Goal: Task Accomplishment & Management: Manage account settings

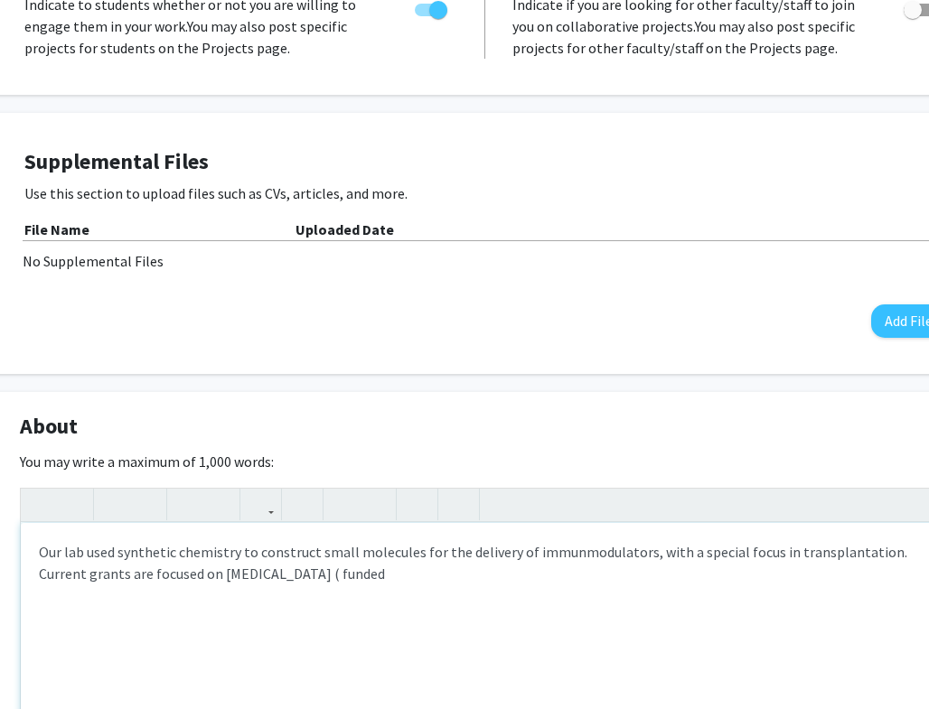
scroll to position [487, 53]
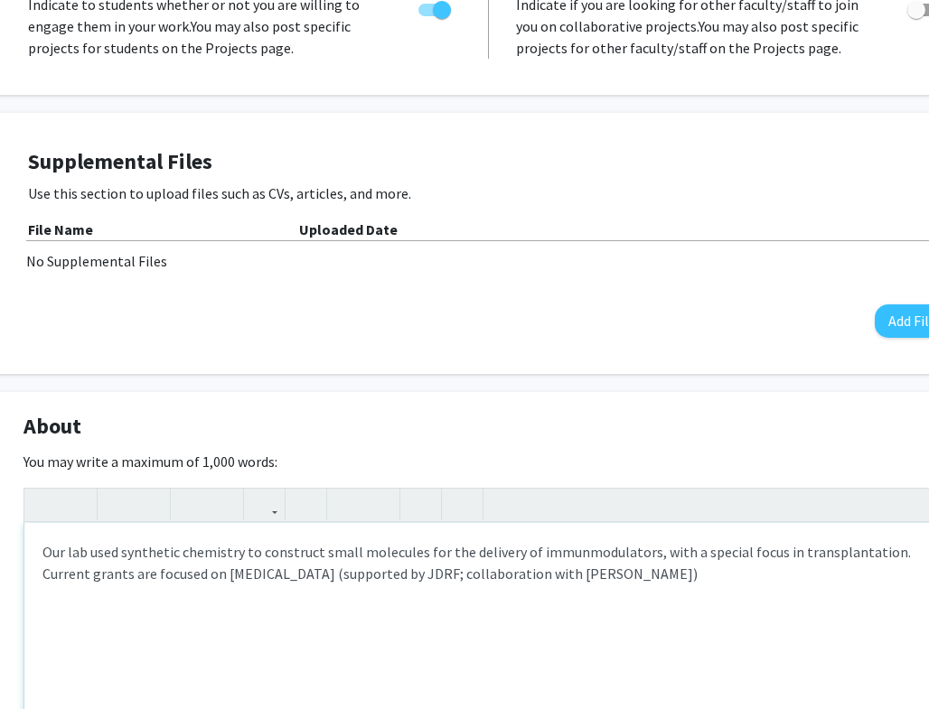
click at [582, 551] on div "Our lab used synthetic chemistry to construct small molecules for the delivery …" at bounding box center [488, 658] width 929 height 271
click at [718, 555] on div "Our lab used synthetic chemistry to construct small molecules for the delivery …" at bounding box center [488, 658] width 929 height 271
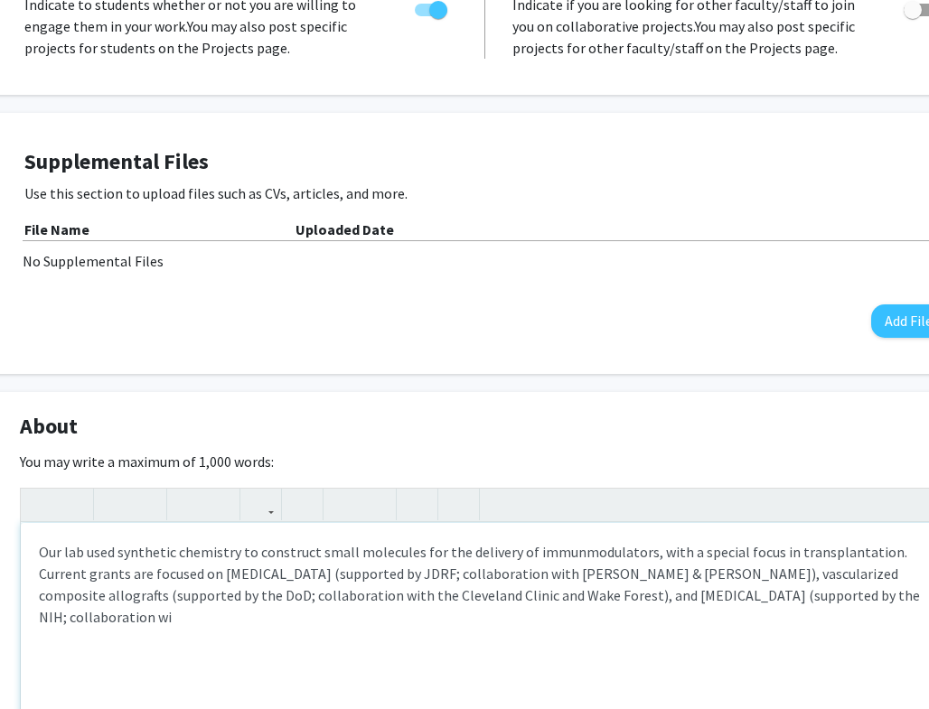
scroll to position [487, 58]
type textarea "Our lab used synthetic chemistry to construct small molecules for the delivery …"
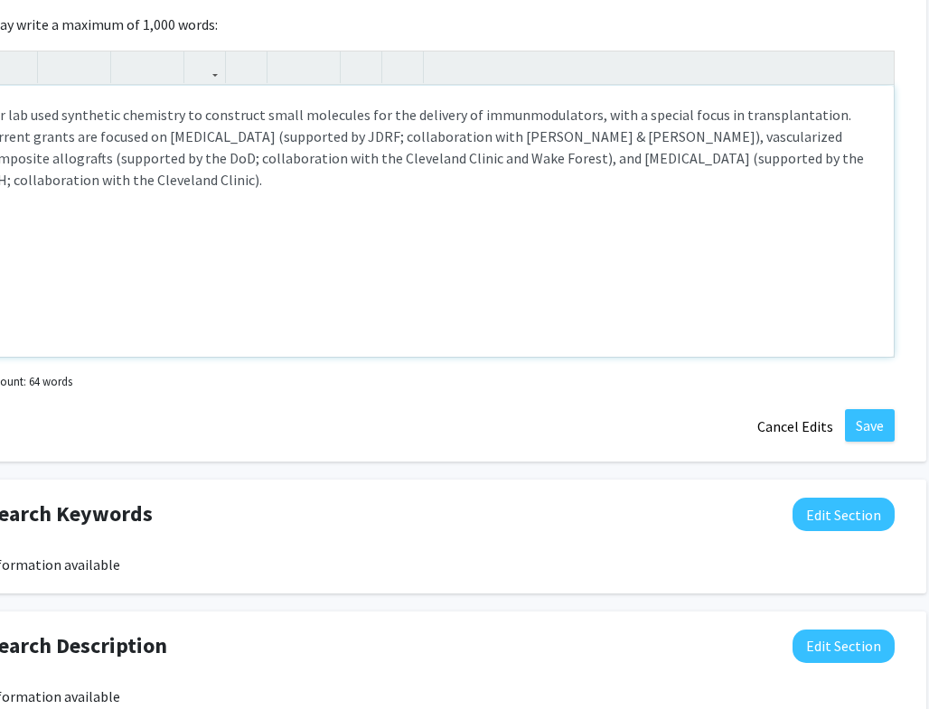
scroll to position [924, 106]
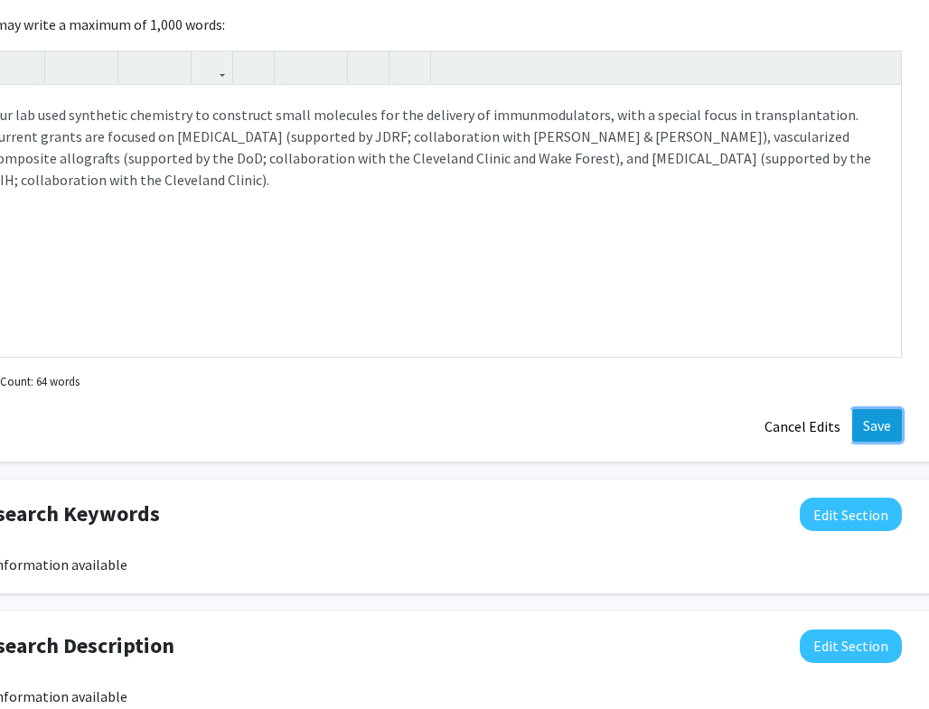
click at [874, 410] on button "Save" at bounding box center [877, 425] width 50 height 33
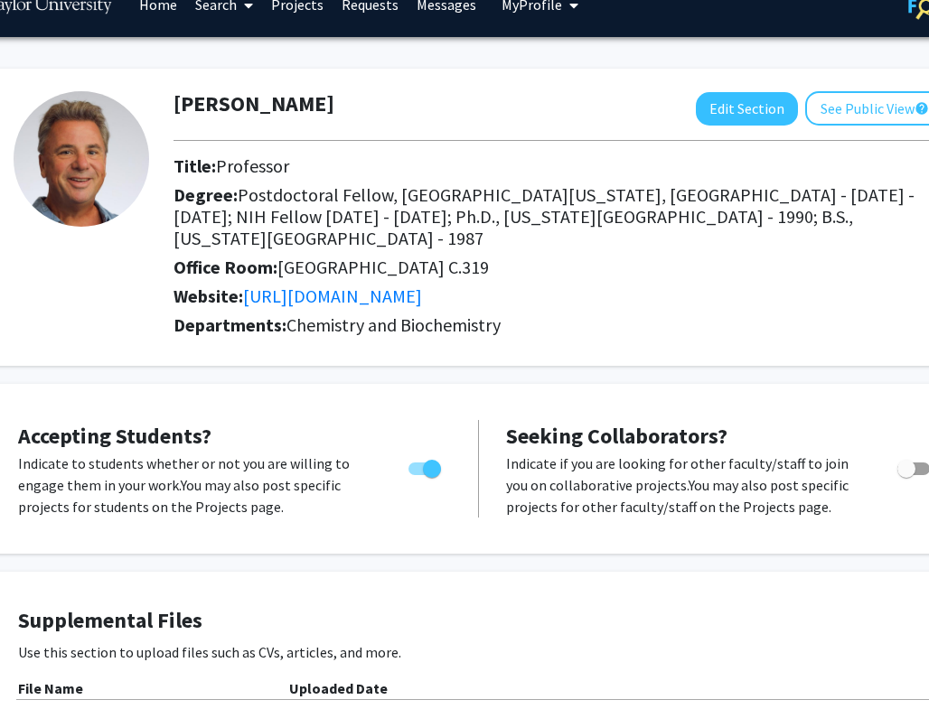
scroll to position [0, 63]
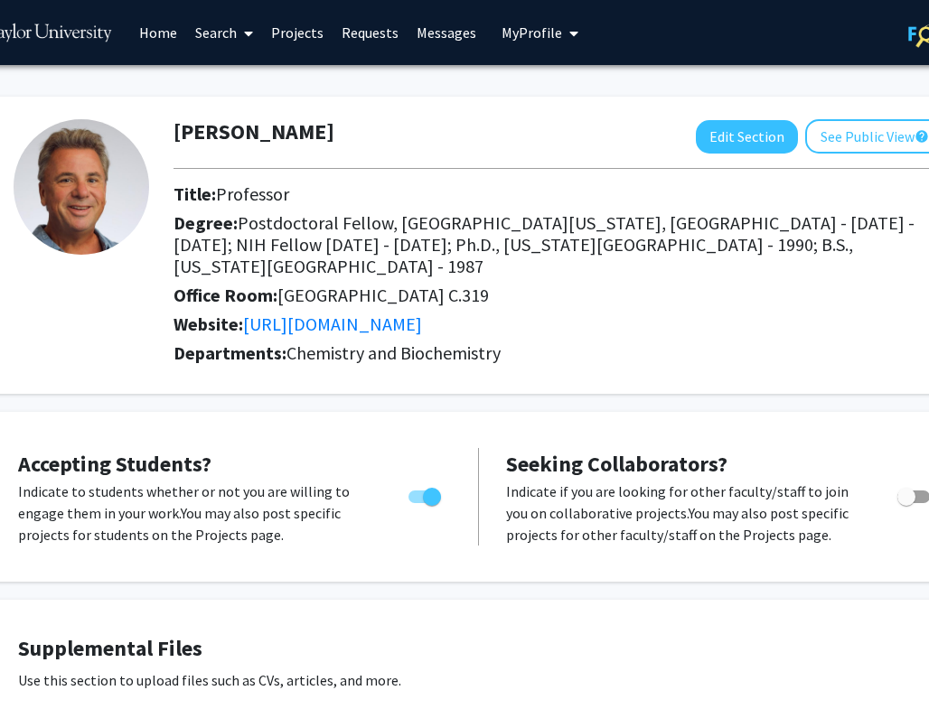
click at [562, 36] on span "My profile dropdown to access profile and logout" at bounding box center [570, 33] width 16 height 63
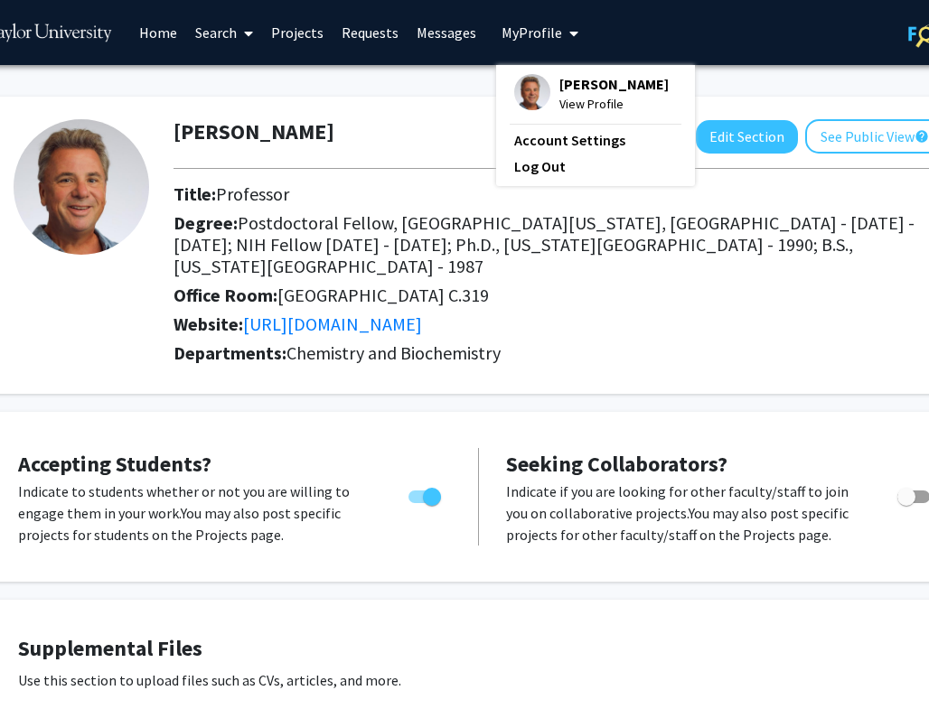
click at [585, 109] on span "View Profile" at bounding box center [613, 104] width 109 height 20
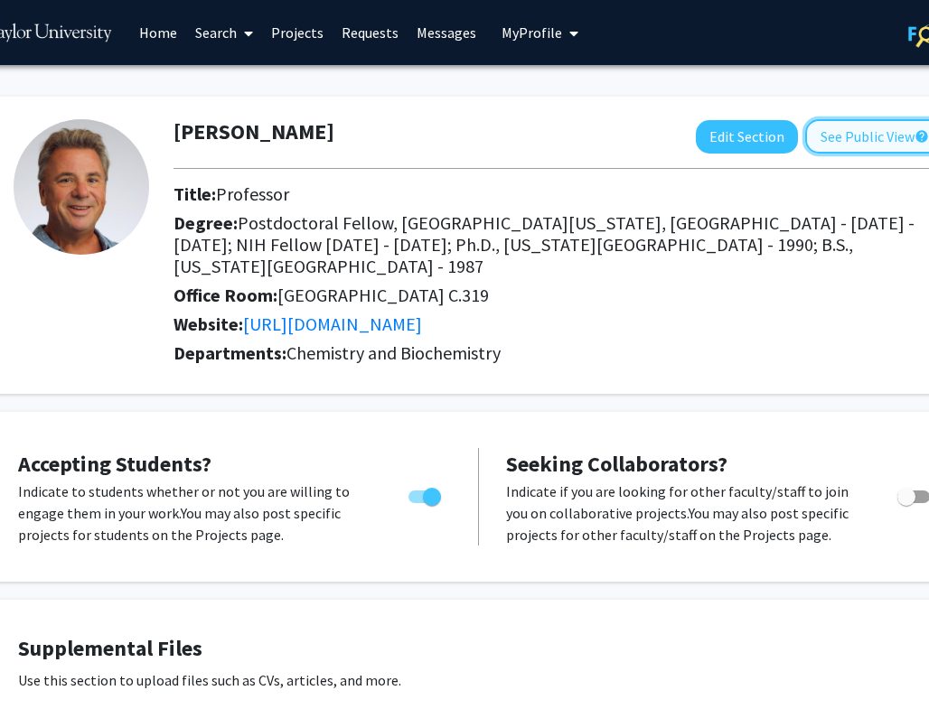
click at [869, 134] on button "See Public View help" at bounding box center [874, 136] width 139 height 34
